Goal: Transaction & Acquisition: Subscribe to service/newsletter

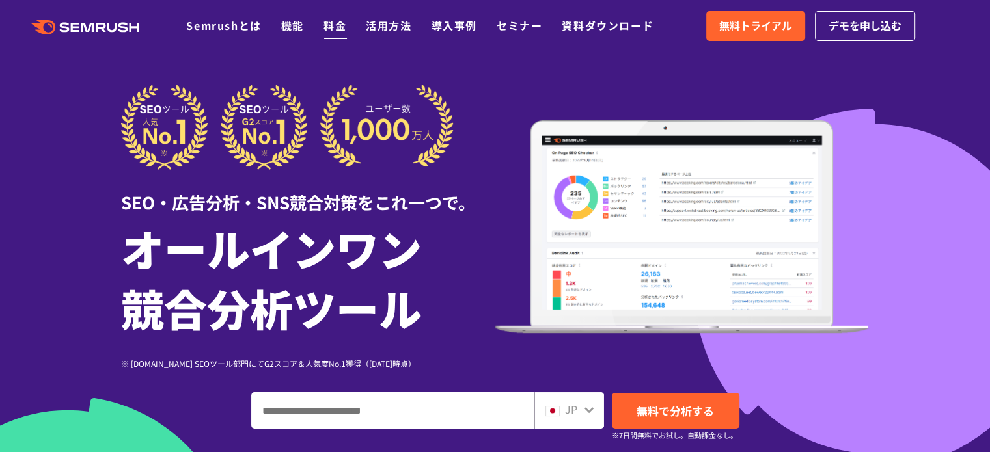
click at [346, 24] on li "料金" at bounding box center [334, 26] width 23 height 17
click at [336, 29] on link "料金" at bounding box center [334, 26] width 23 height 16
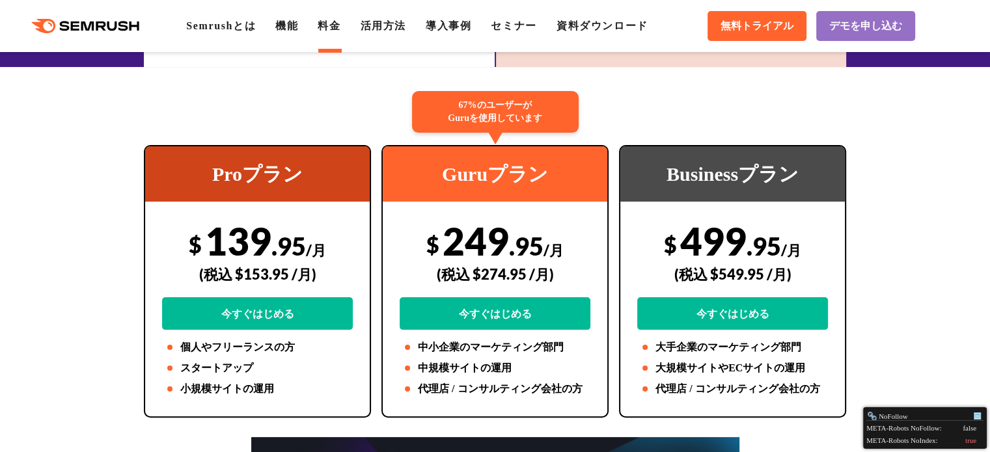
scroll to position [260, 0]
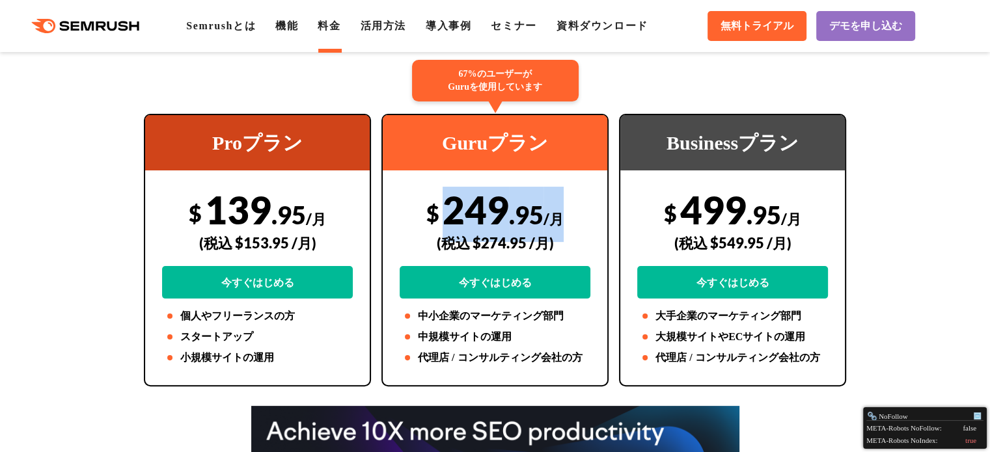
drag, startPoint x: 443, startPoint y: 210, endPoint x: 565, endPoint y: 210, distance: 121.7
click at [565, 210] on div "$ 249 .95 /月 (税込 $274.95 /月) 今すぐはじめる" at bounding box center [495, 243] width 191 height 112
copy div "249 .95 /月"
